Goal: Information Seeking & Learning: Learn about a topic

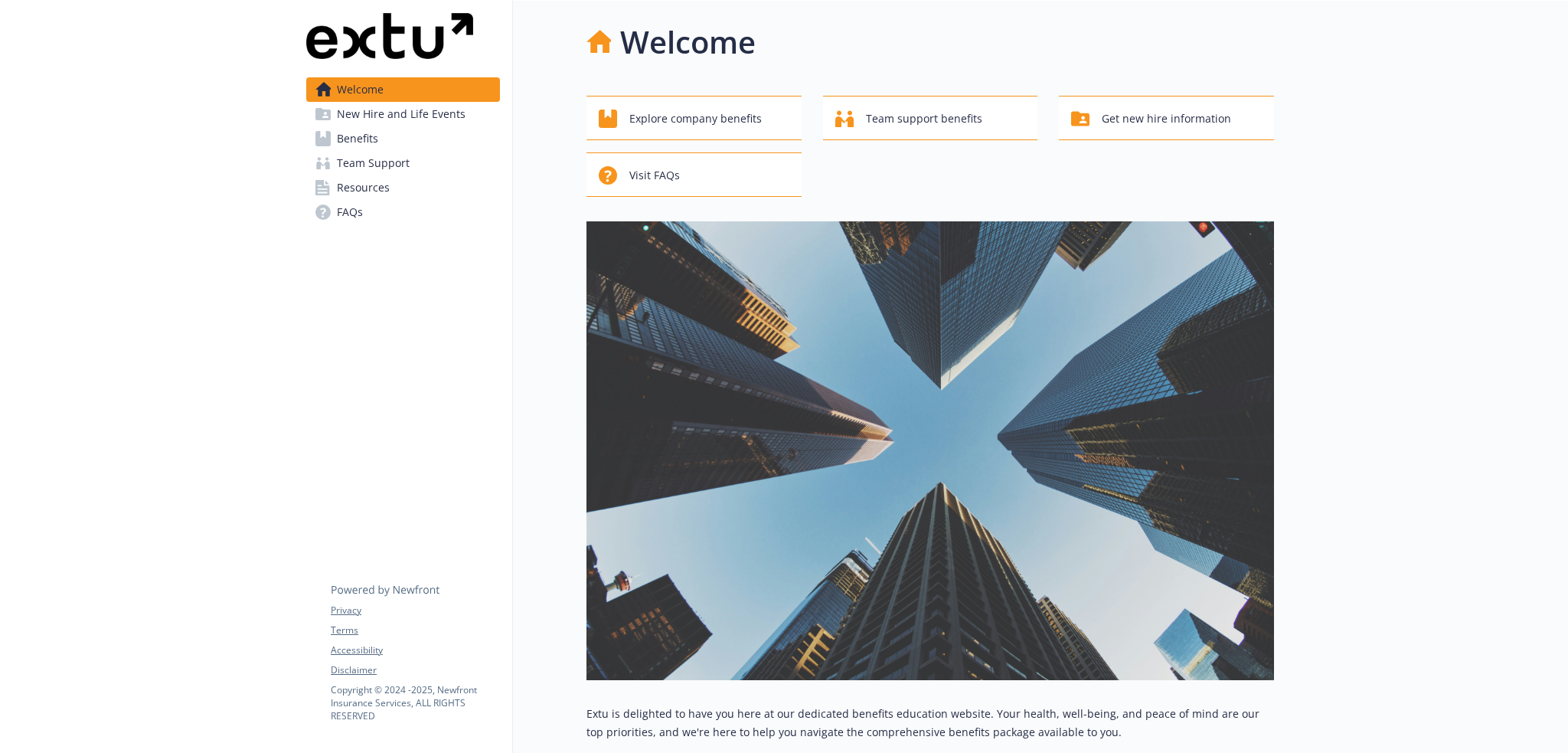
click at [379, 186] on span "Resources" at bounding box center [363, 187] width 53 height 24
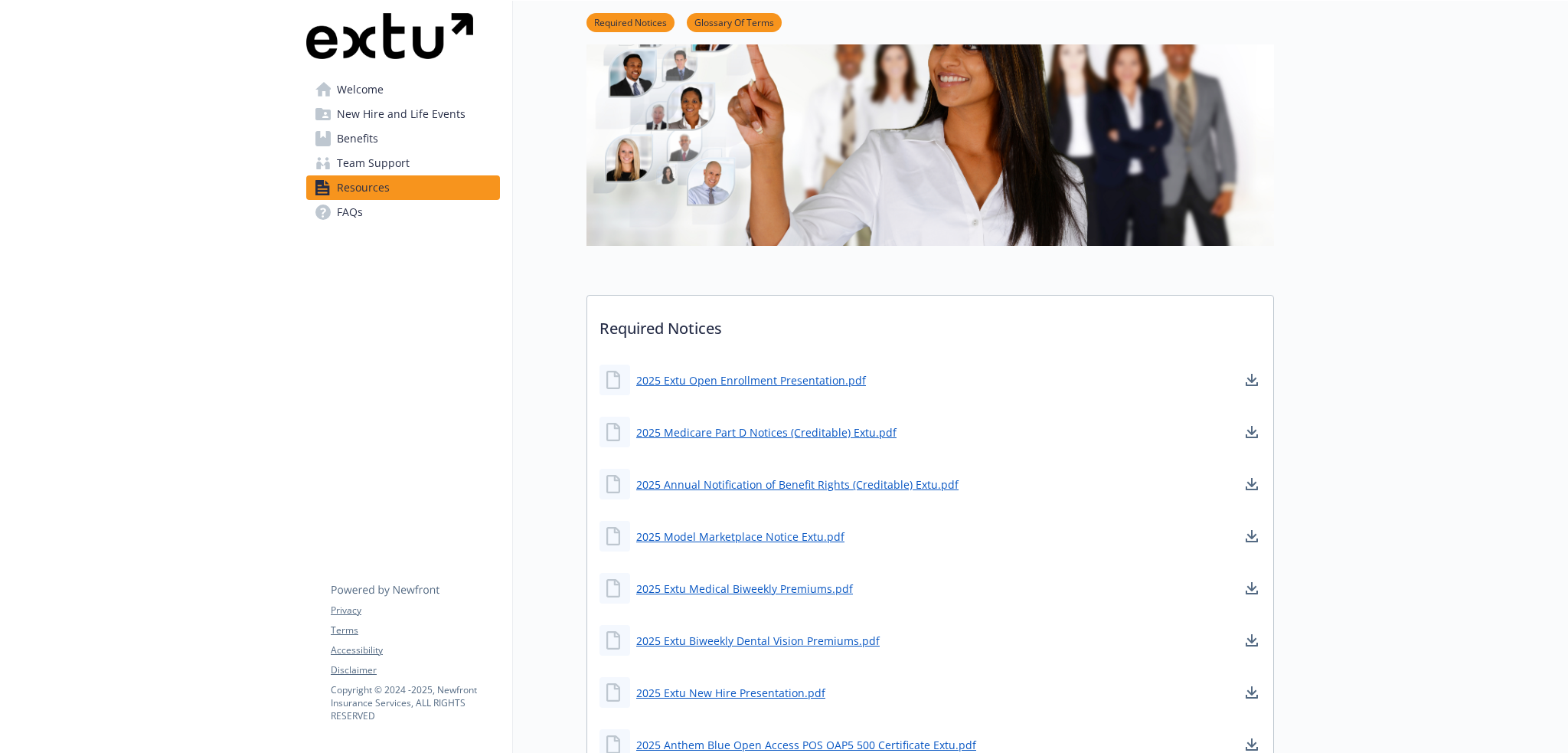
scroll to position [153, 0]
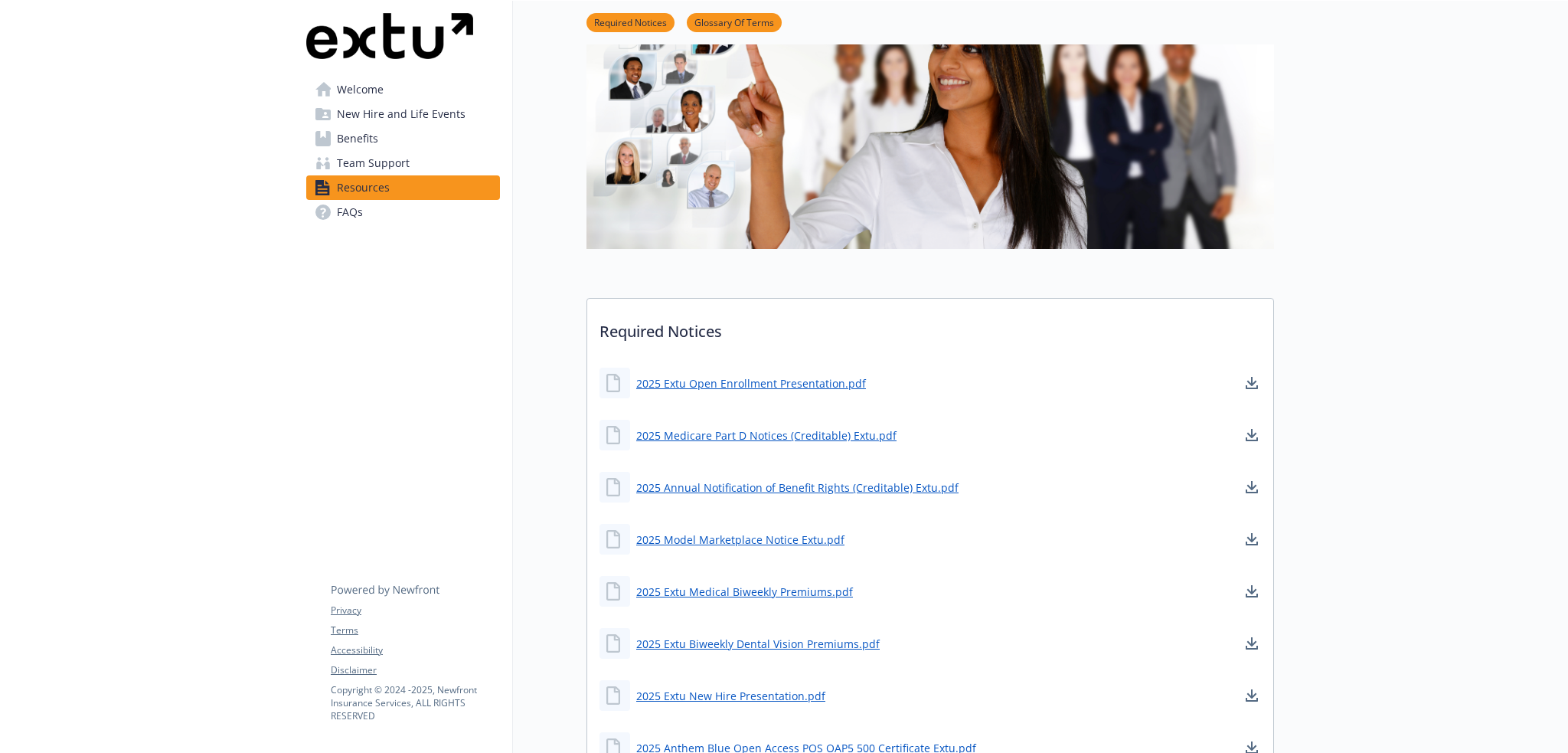
click at [374, 139] on span "Benefits" at bounding box center [358, 138] width 41 height 24
